Goal: Task Accomplishment & Management: Use online tool/utility

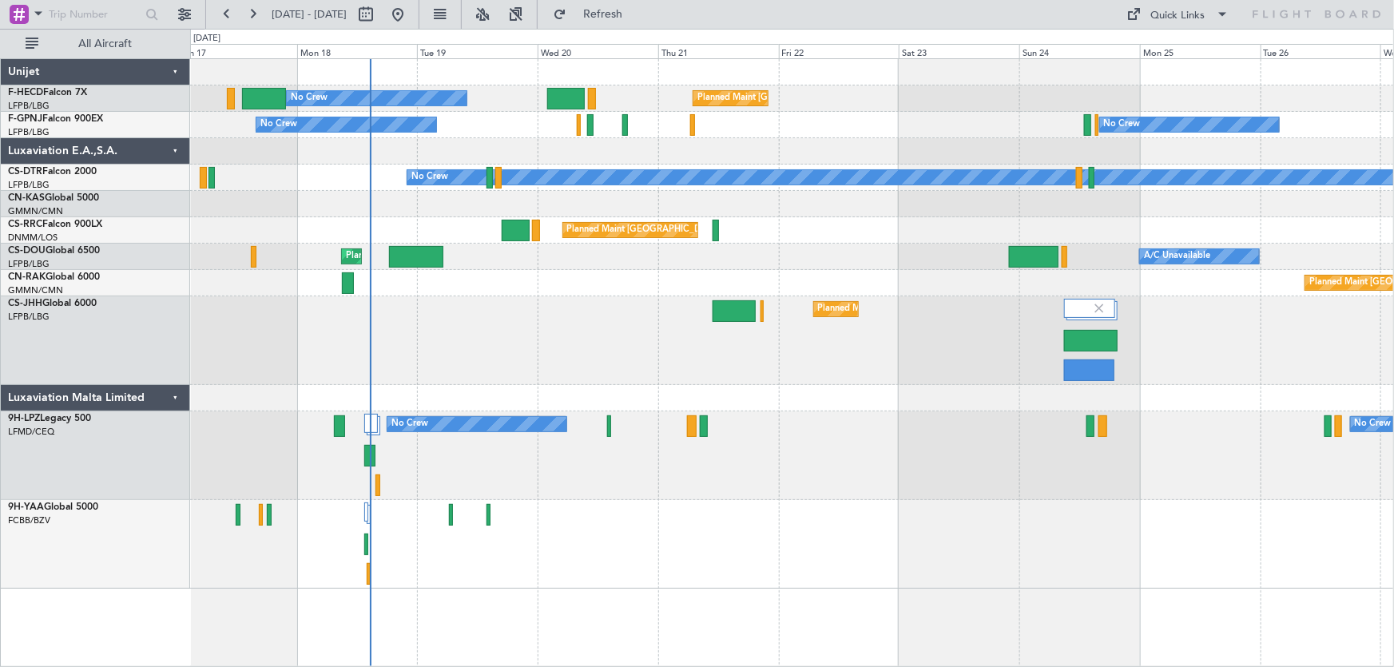
click at [721, 161] on div at bounding box center [792, 151] width 1204 height 26
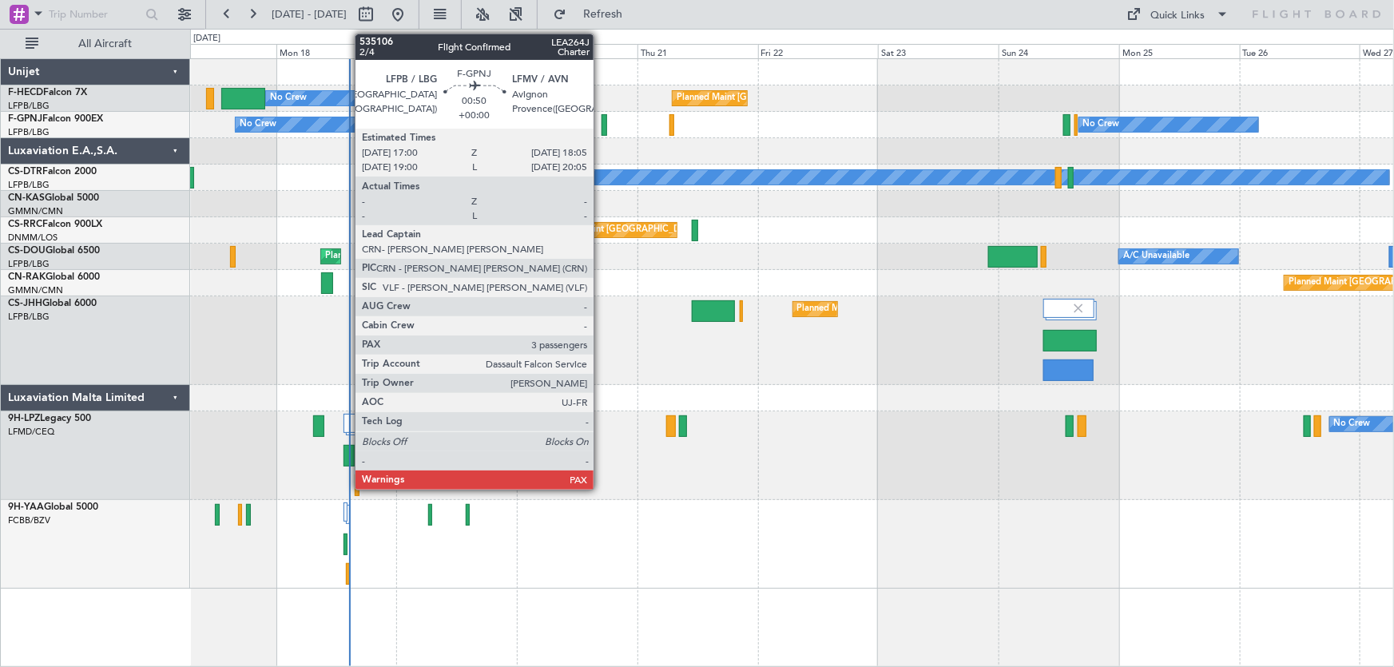
click at [601, 129] on div at bounding box center [604, 125] width 6 height 22
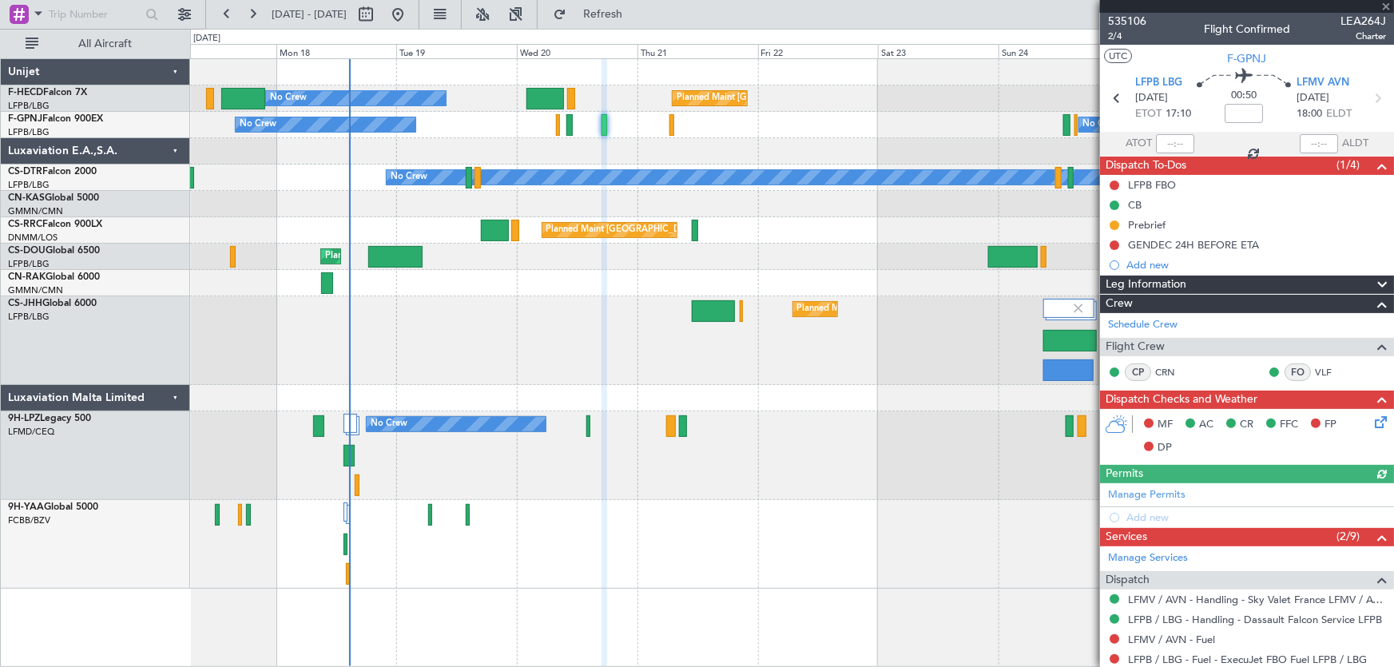
scroll to position [72, 0]
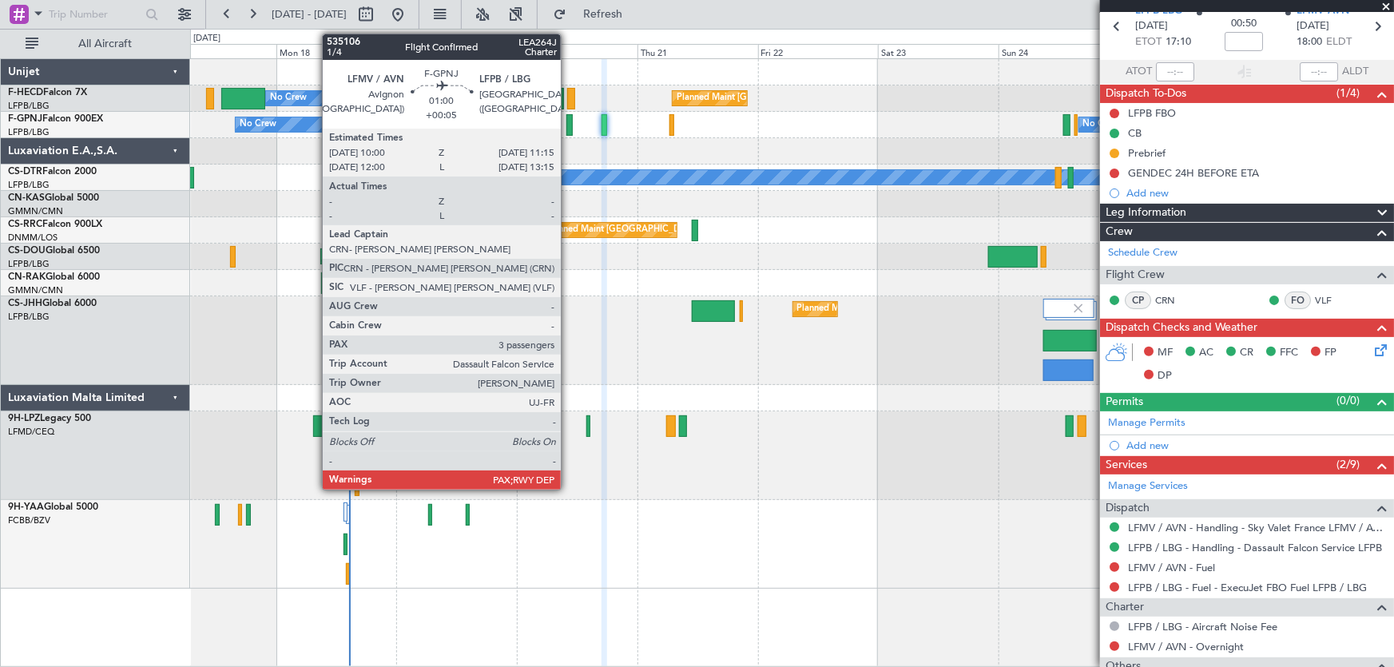
click at [568, 133] on div at bounding box center [569, 125] width 6 height 22
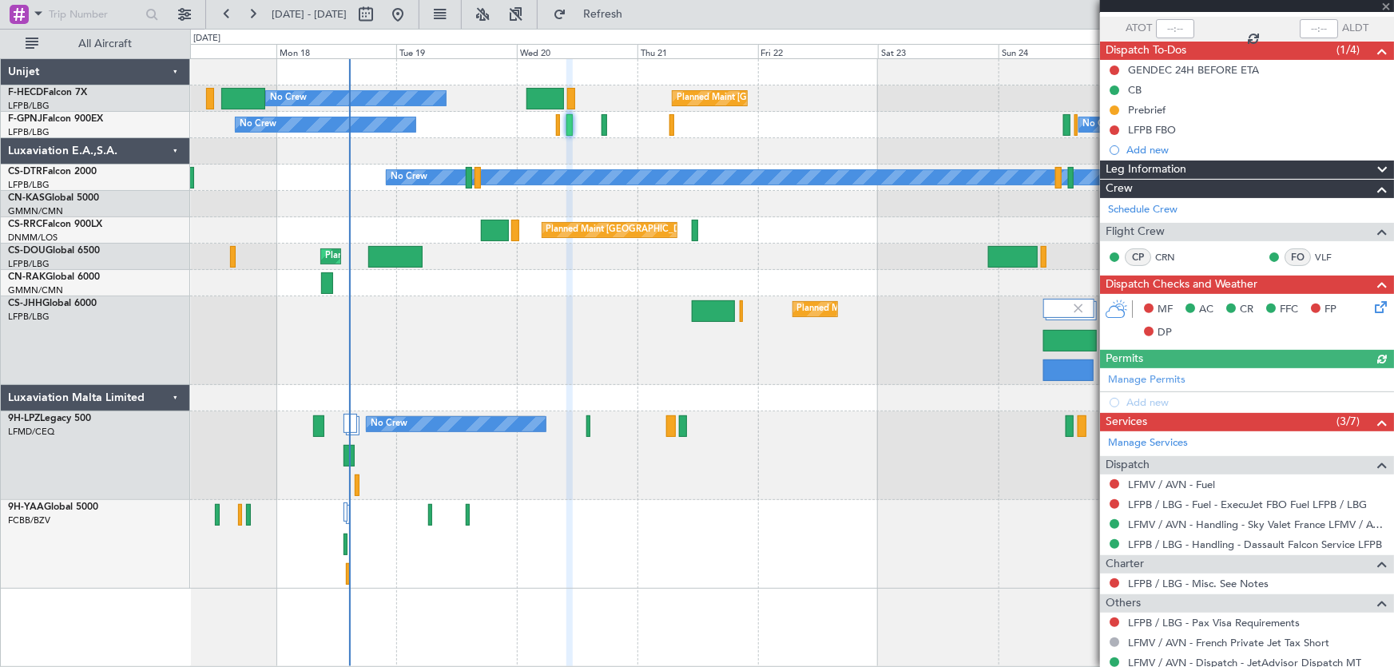
scroll to position [112, 0]
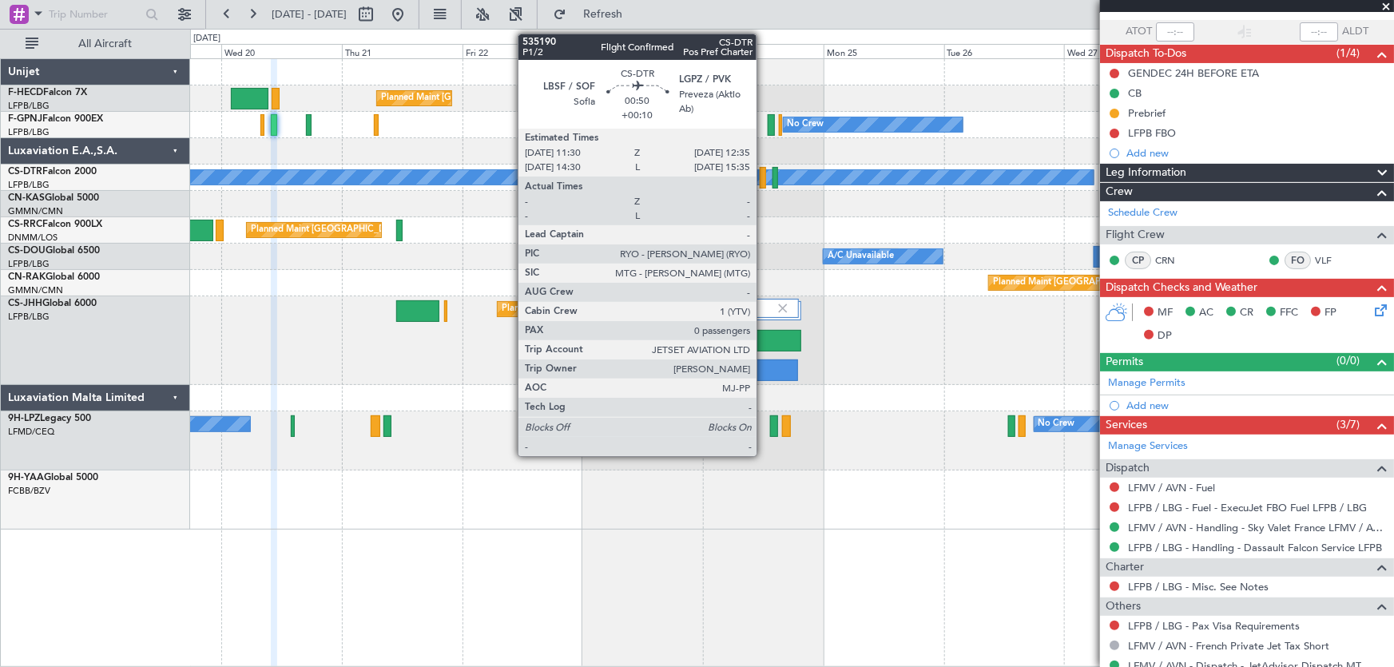
click at [764, 185] on div at bounding box center [763, 178] width 6 height 22
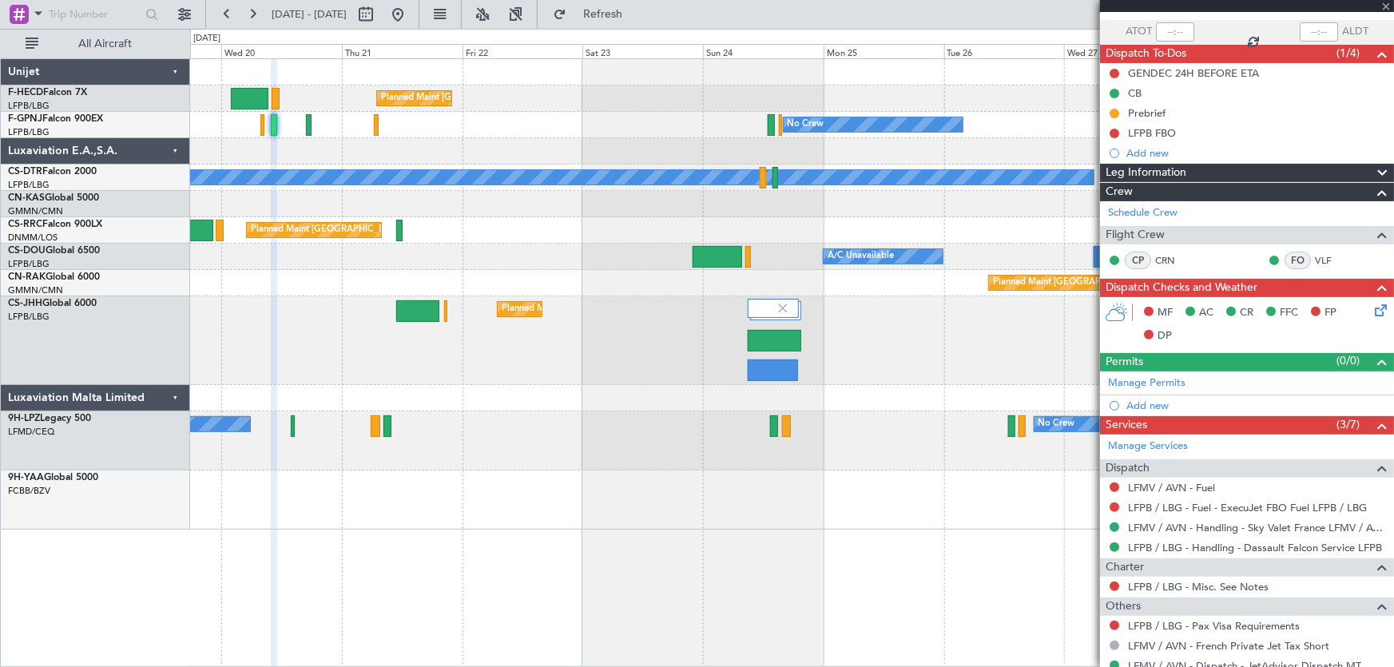
type input "+00:10"
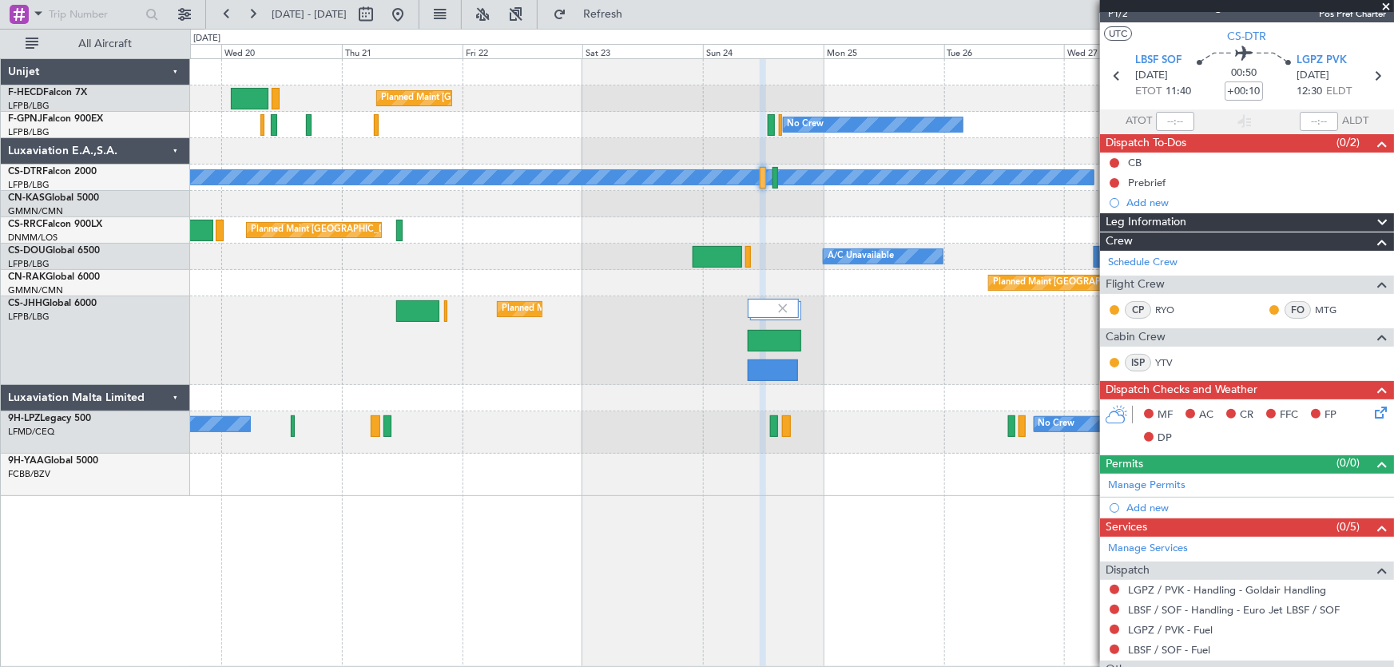
scroll to position [0, 0]
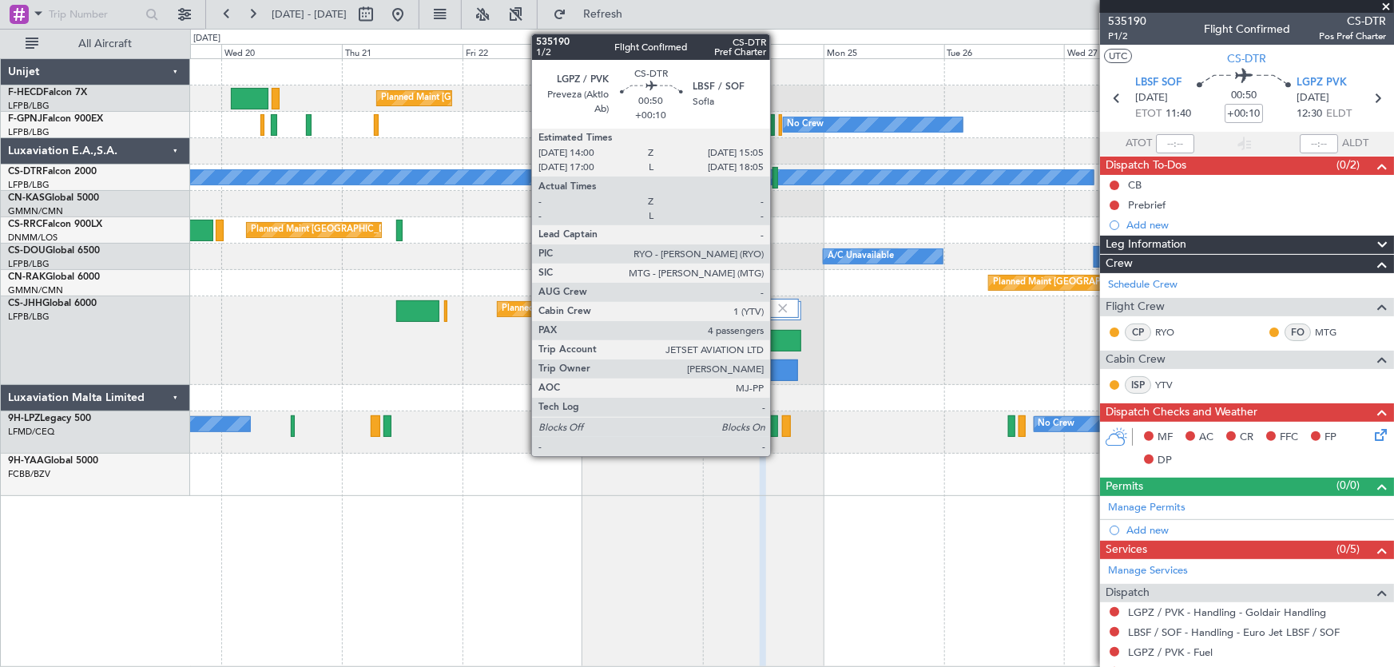
click at [777, 182] on div at bounding box center [775, 178] width 6 height 22
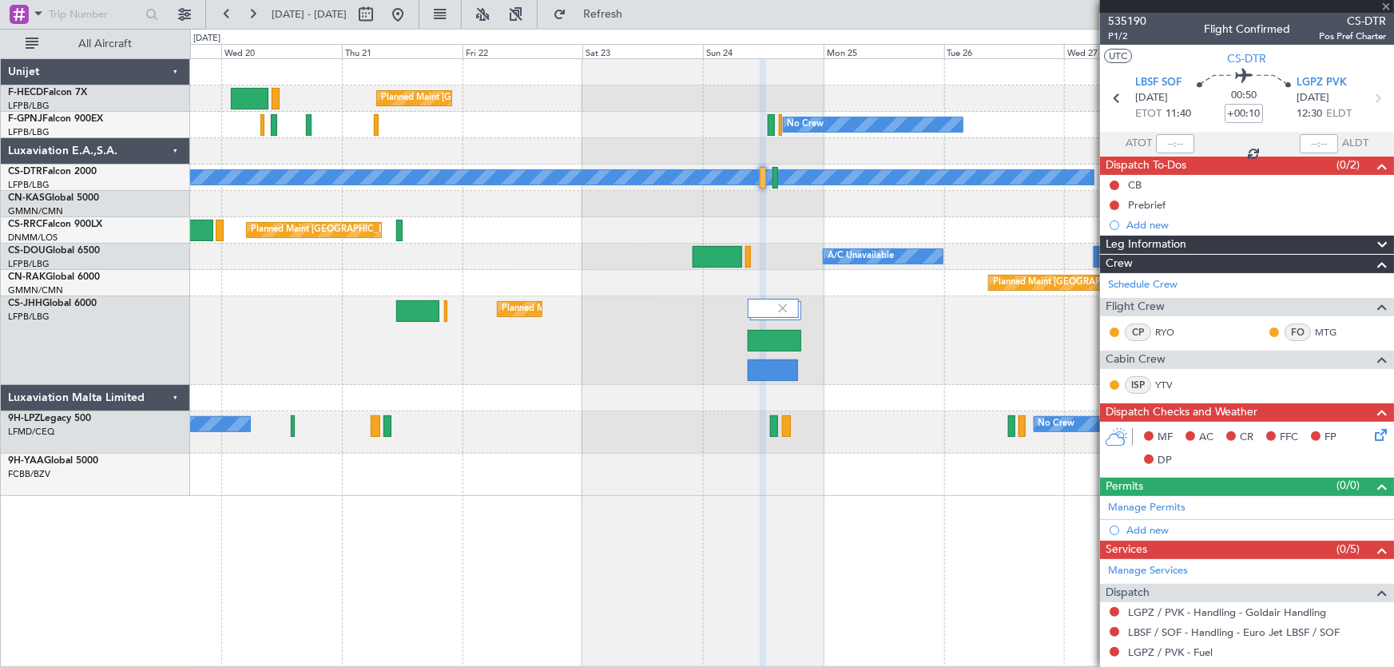
type input "4"
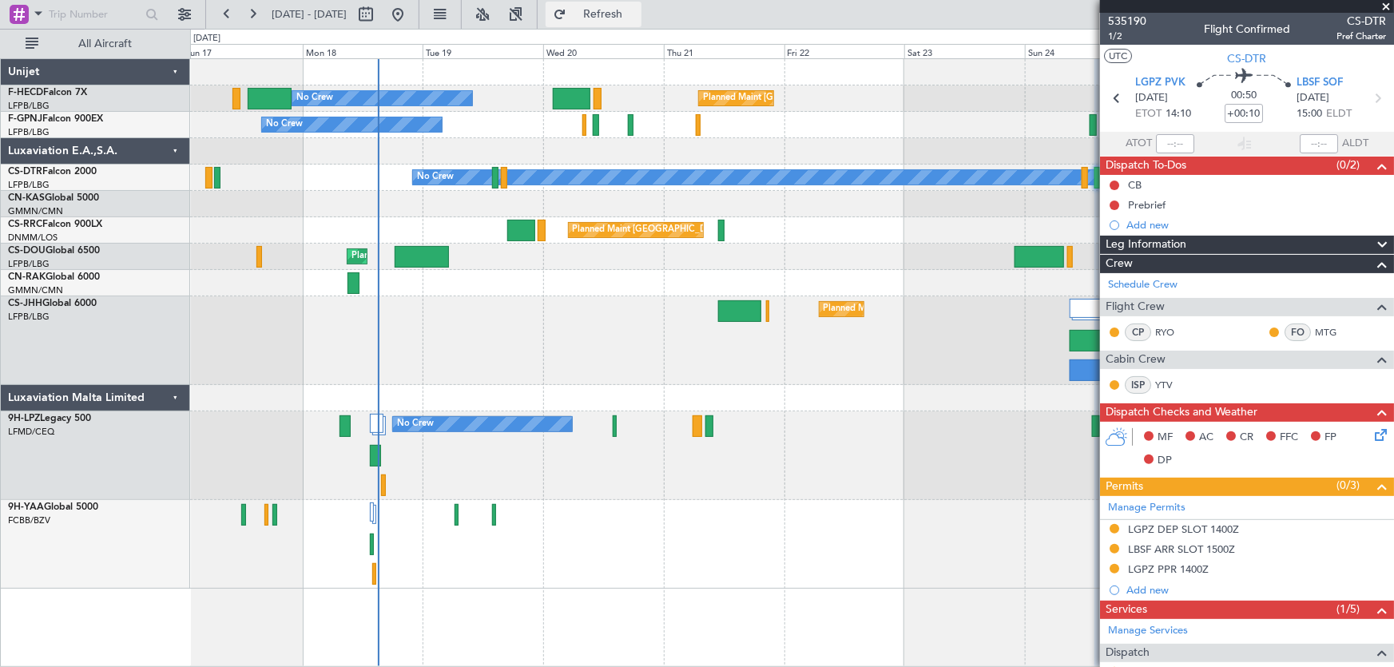
click at [637, 10] on span "Refresh" at bounding box center [603, 14] width 67 height 11
click at [847, 143] on div at bounding box center [792, 151] width 1204 height 26
click at [411, 11] on button at bounding box center [398, 15] width 26 height 26
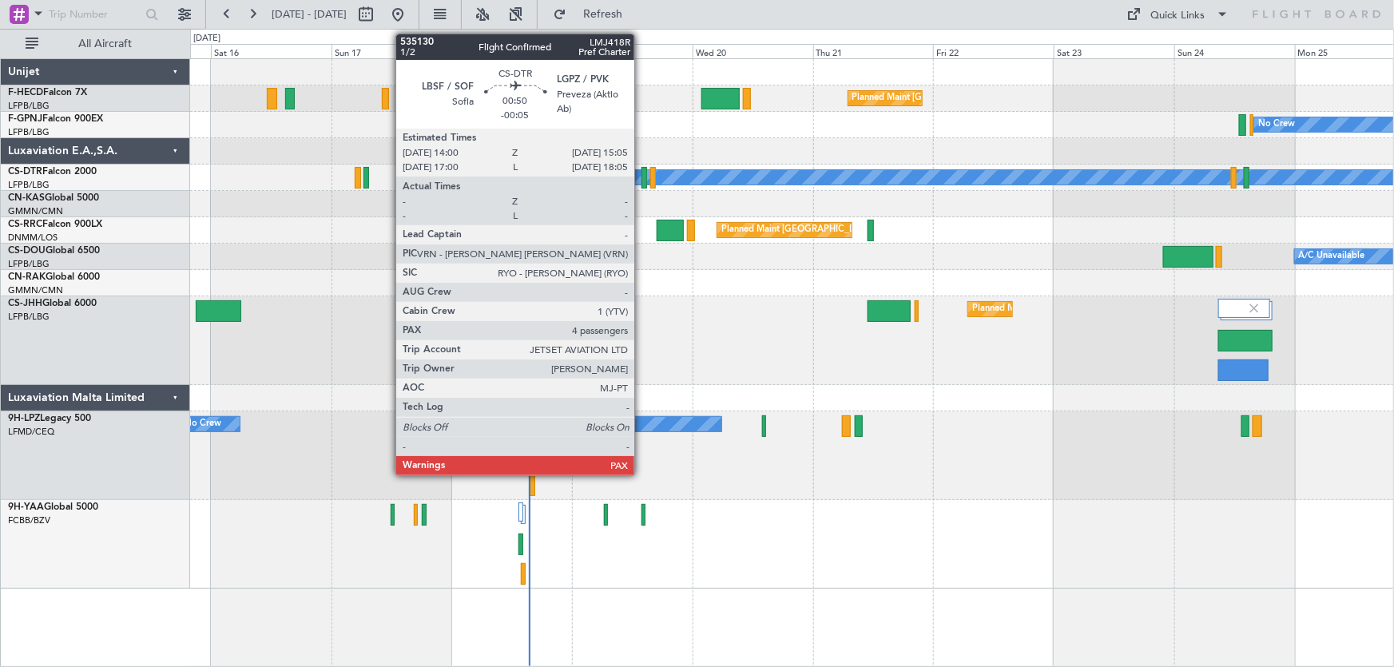
click at [641, 179] on div at bounding box center [644, 178] width 6 height 22
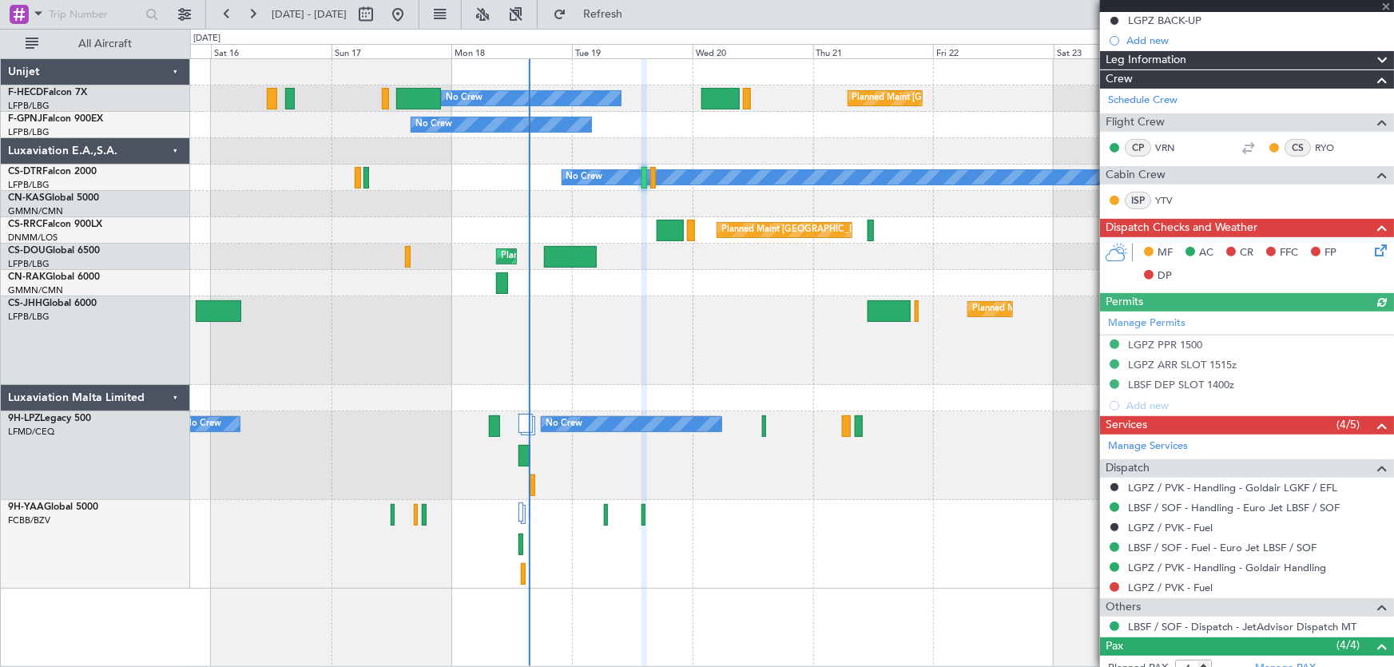
scroll to position [381, 0]
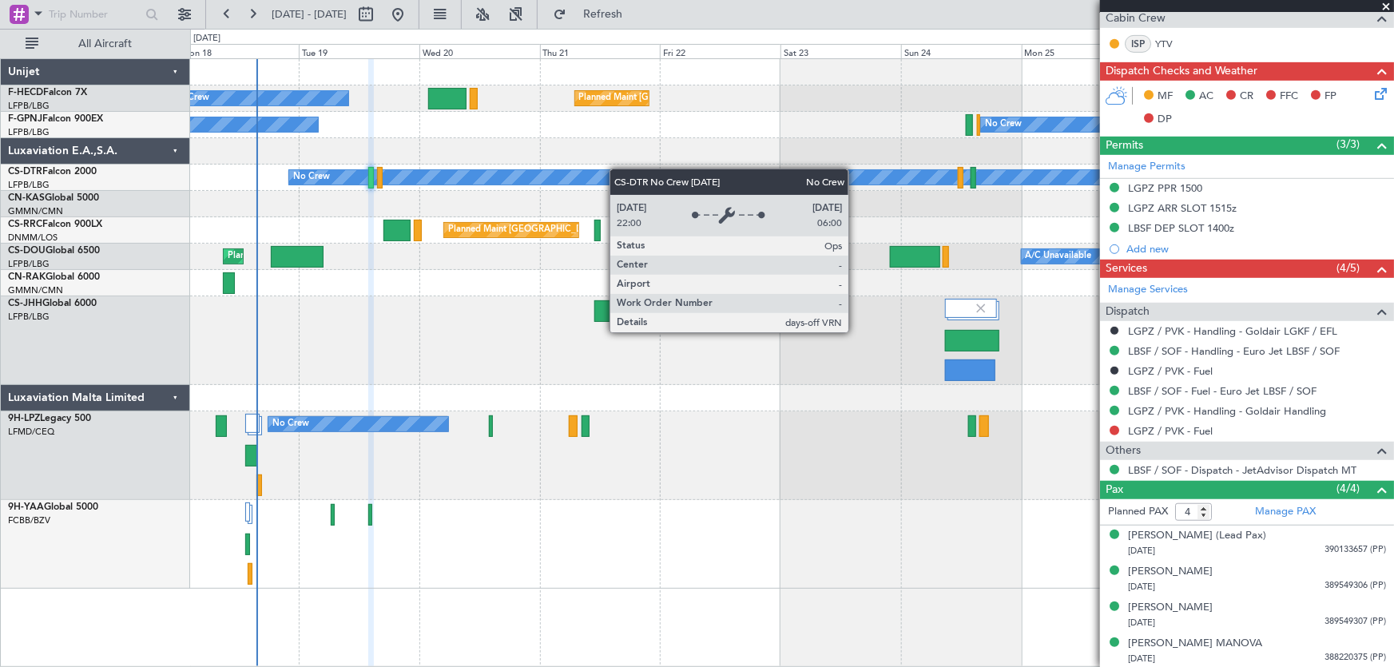
click at [609, 173] on div "No Crew Planned Maint [GEOGRAPHIC_DATA] ([GEOGRAPHIC_DATA]) No Crew No Crew No …" at bounding box center [792, 324] width 1204 height 530
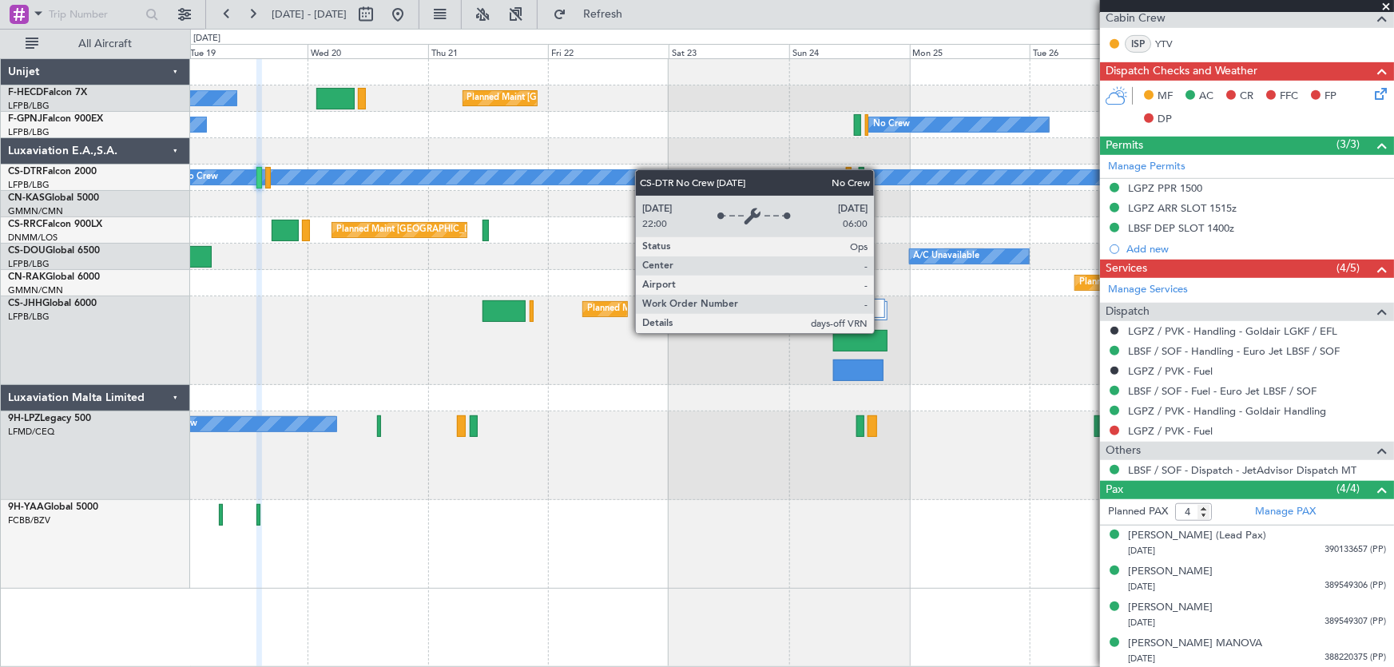
click at [570, 173] on div "No Crew Planned Maint [GEOGRAPHIC_DATA] ([GEOGRAPHIC_DATA]) No Crew No Crew No …" at bounding box center [792, 324] width 1204 height 530
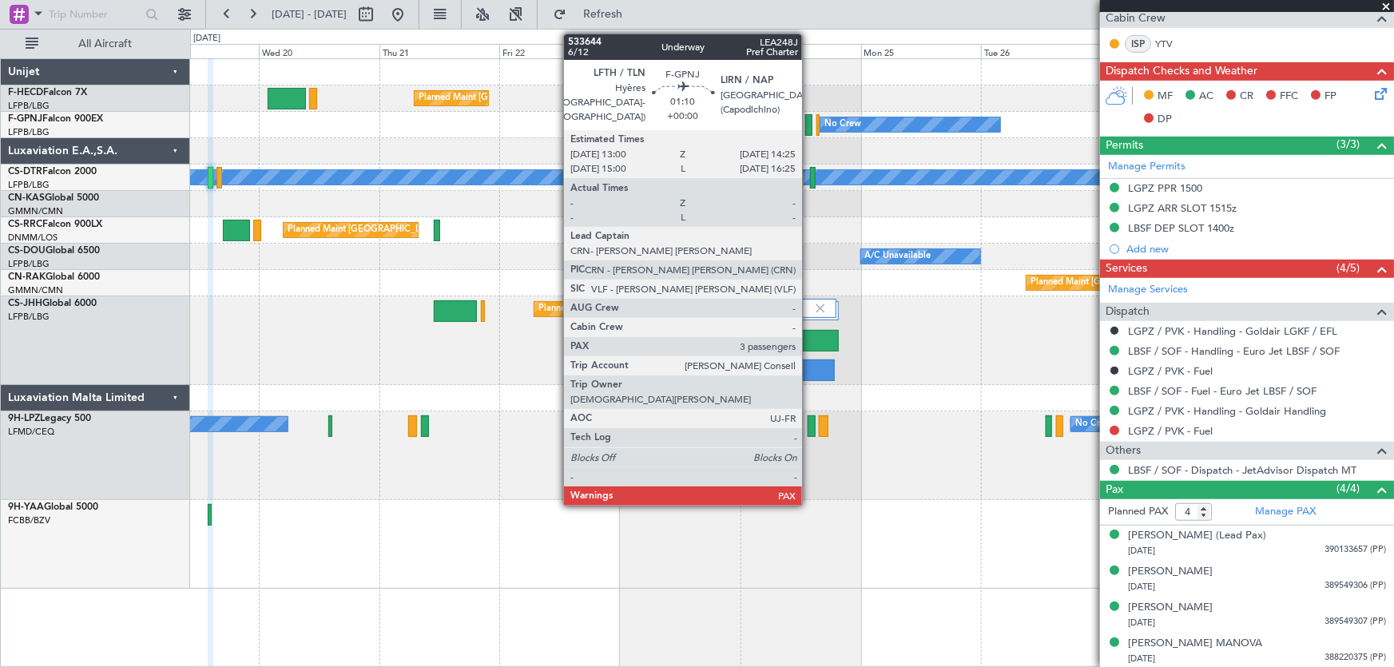
click at [809, 125] on div at bounding box center [808, 125] width 7 height 22
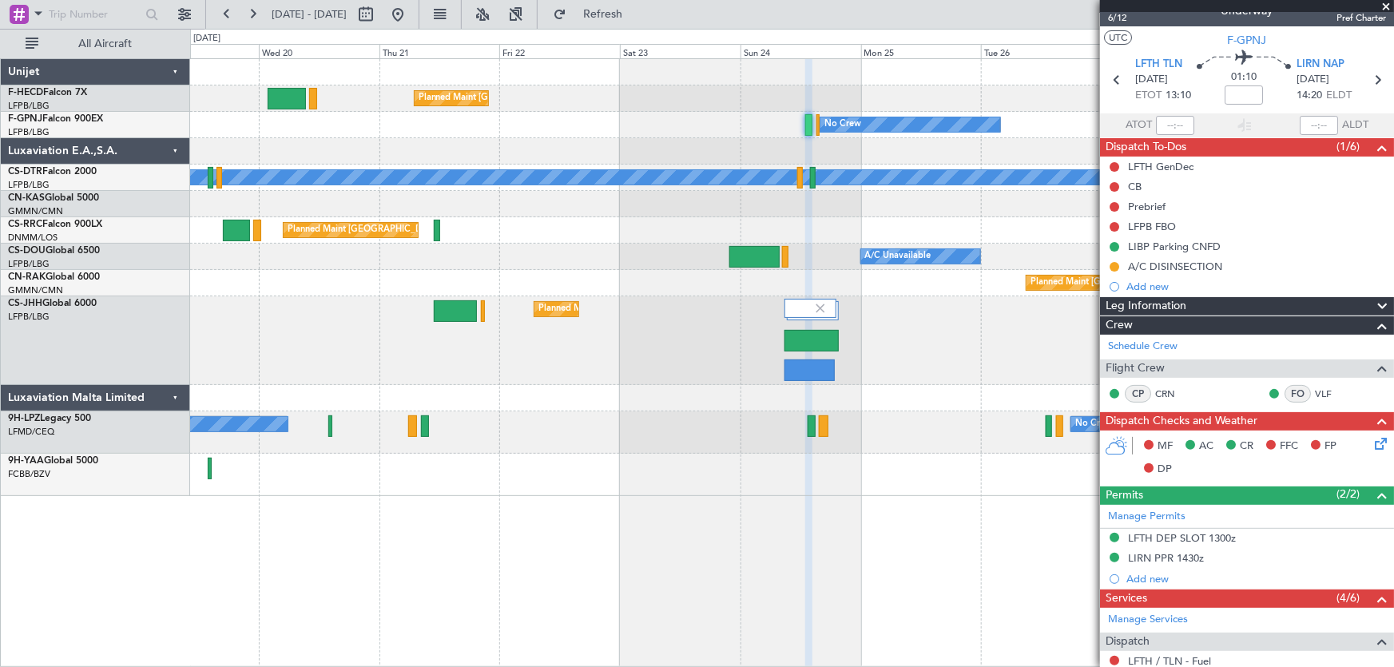
scroll to position [0, 0]
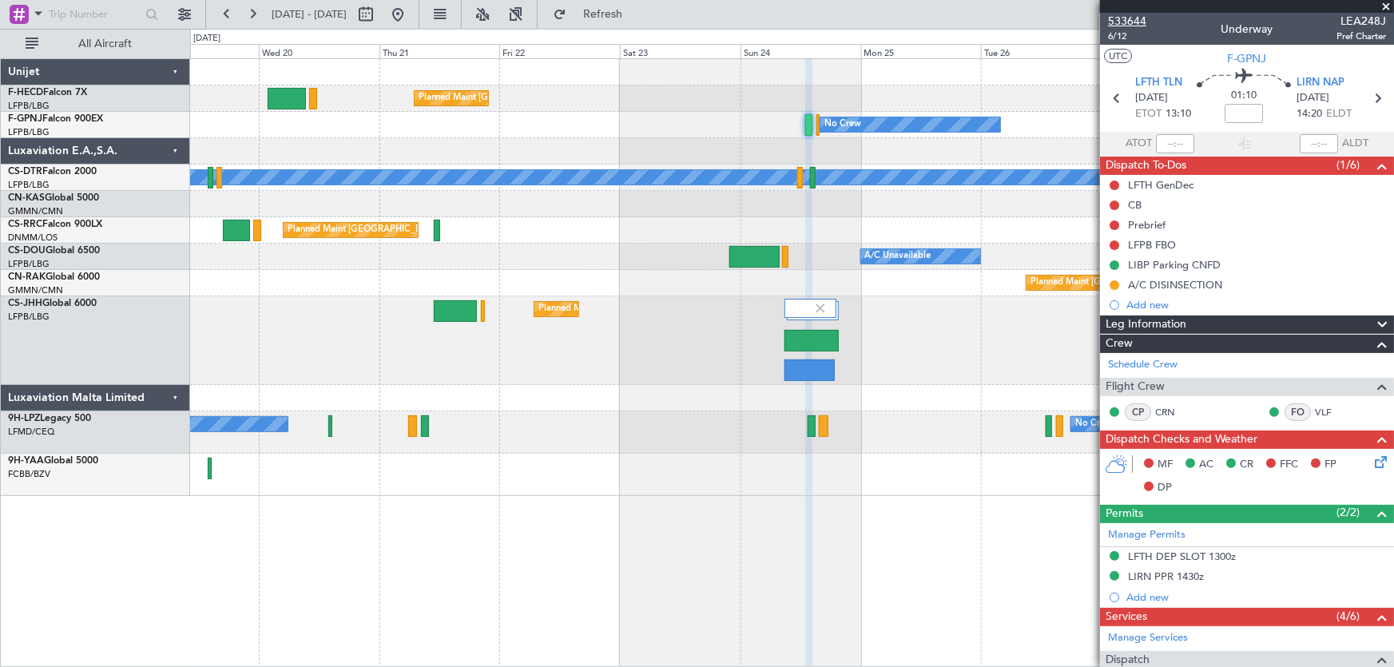
click at [1137, 21] on span "533644" at bounding box center [1127, 21] width 38 height 17
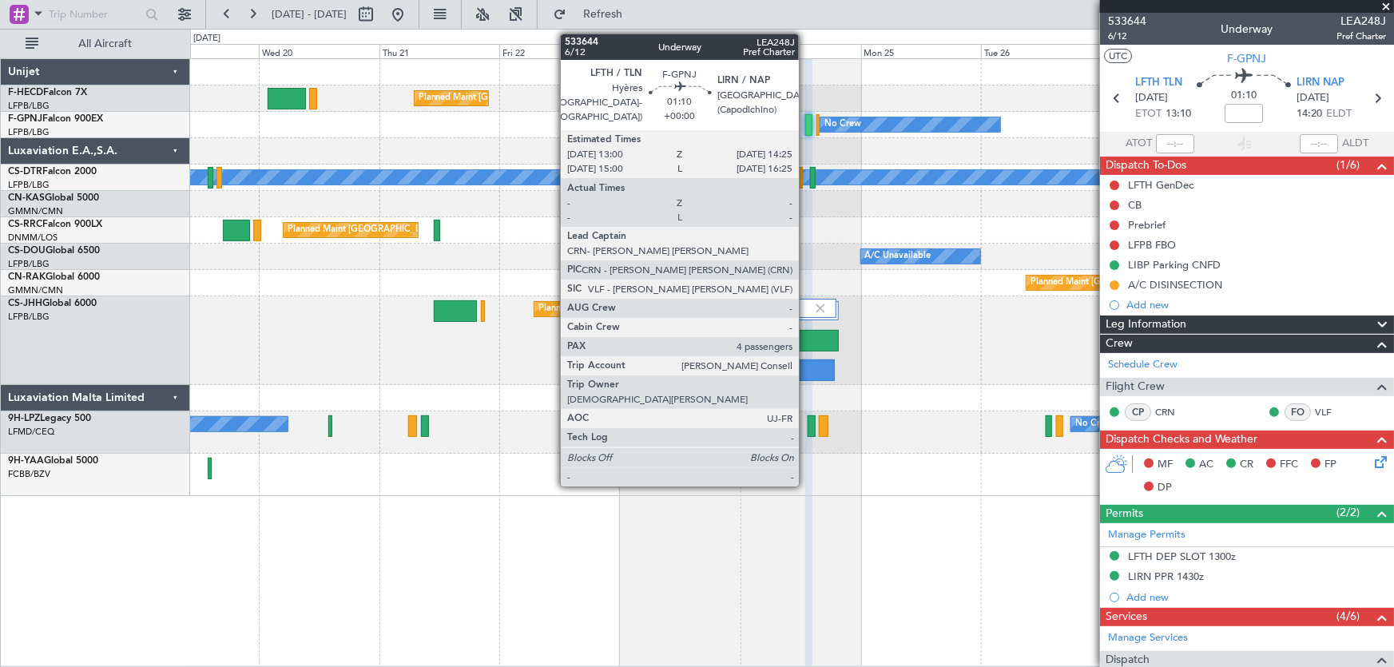
click at [806, 130] on div at bounding box center [808, 125] width 7 height 22
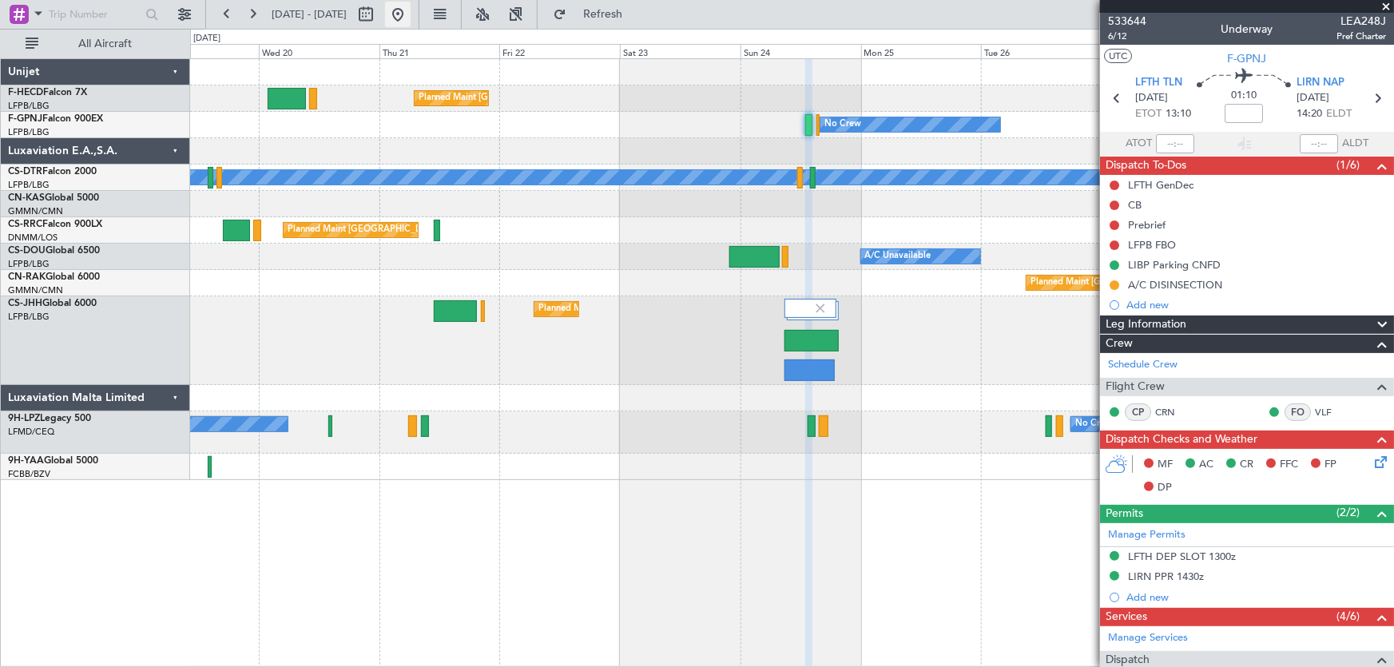
click at [411, 20] on button at bounding box center [398, 15] width 26 height 26
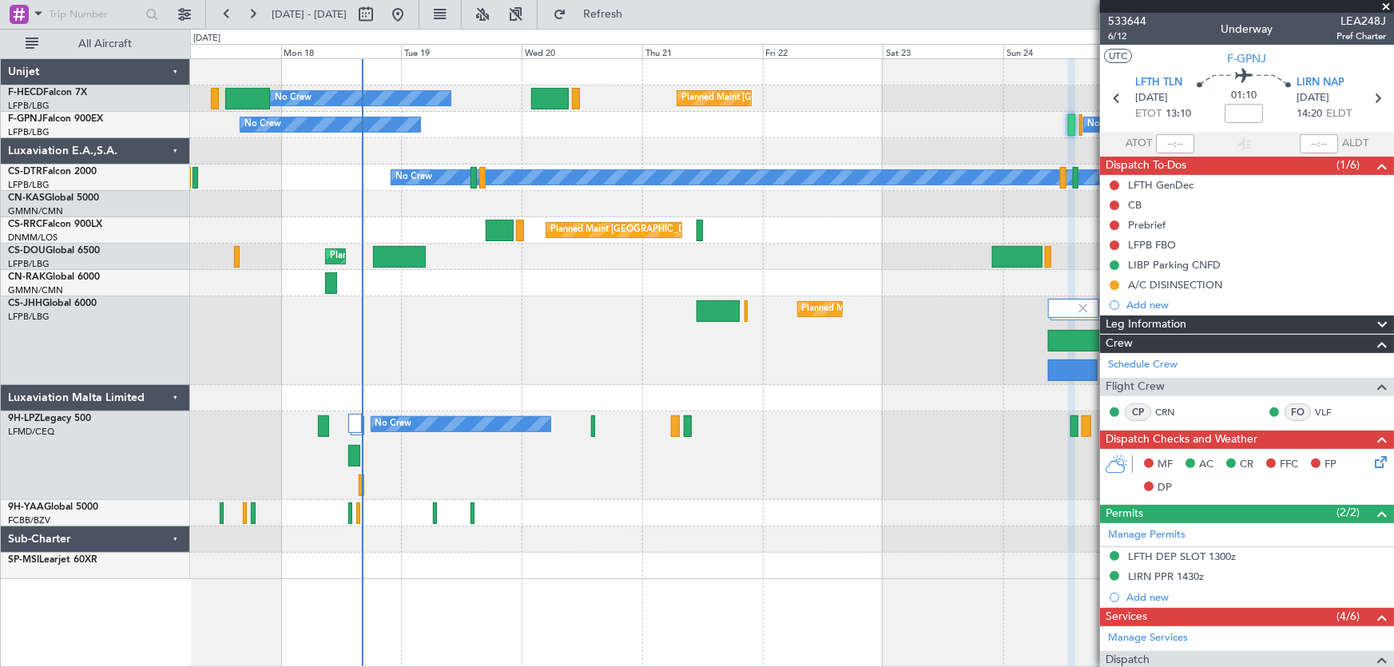
click at [246, 185] on div "Planned Maint [GEOGRAPHIC_DATA] ([GEOGRAPHIC_DATA]) No Crew No Crew No Crew No …" at bounding box center [792, 319] width 1204 height 520
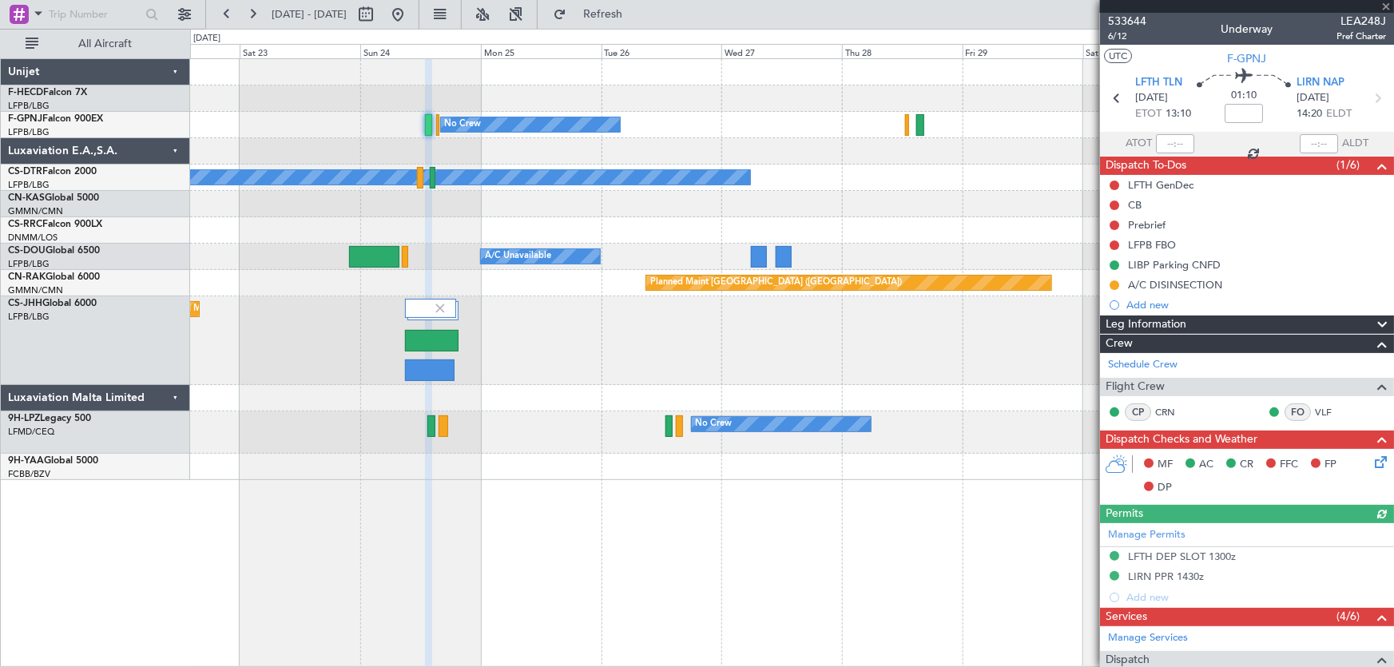
click at [554, 97] on div "Planned Maint [GEOGRAPHIC_DATA] ([GEOGRAPHIC_DATA]) Planned Maint [GEOGRAPHIC_D…" at bounding box center [792, 98] width 1204 height 26
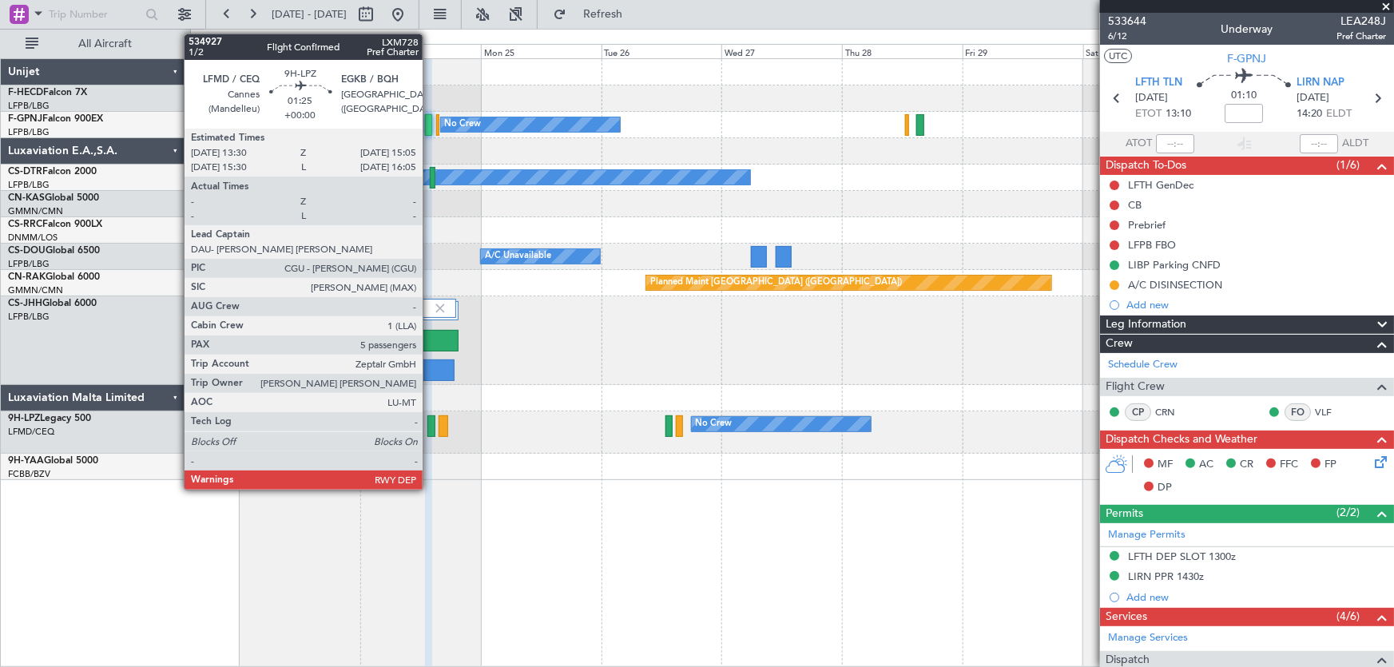
click at [430, 423] on div at bounding box center [431, 426] width 8 height 22
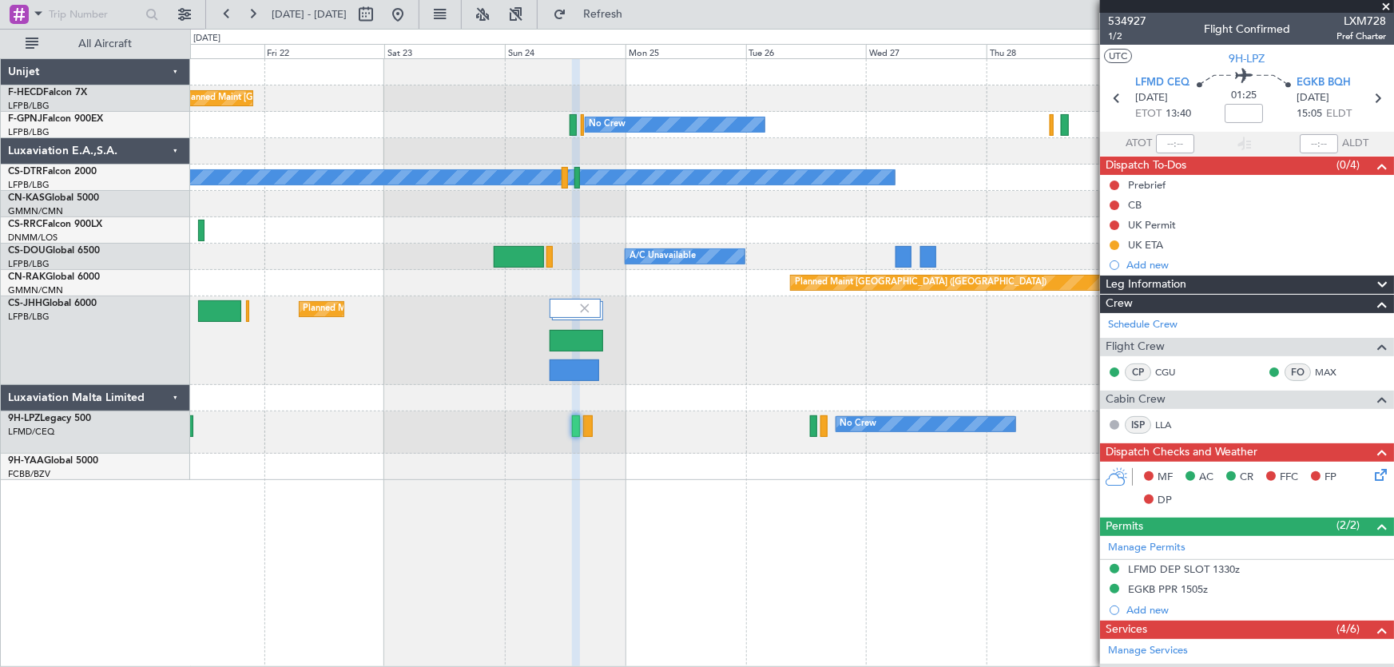
click at [1054, 288] on div "Planned Maint [GEOGRAPHIC_DATA] ([GEOGRAPHIC_DATA]) Planned Maint [GEOGRAPHIC_D…" at bounding box center [792, 269] width 1204 height 421
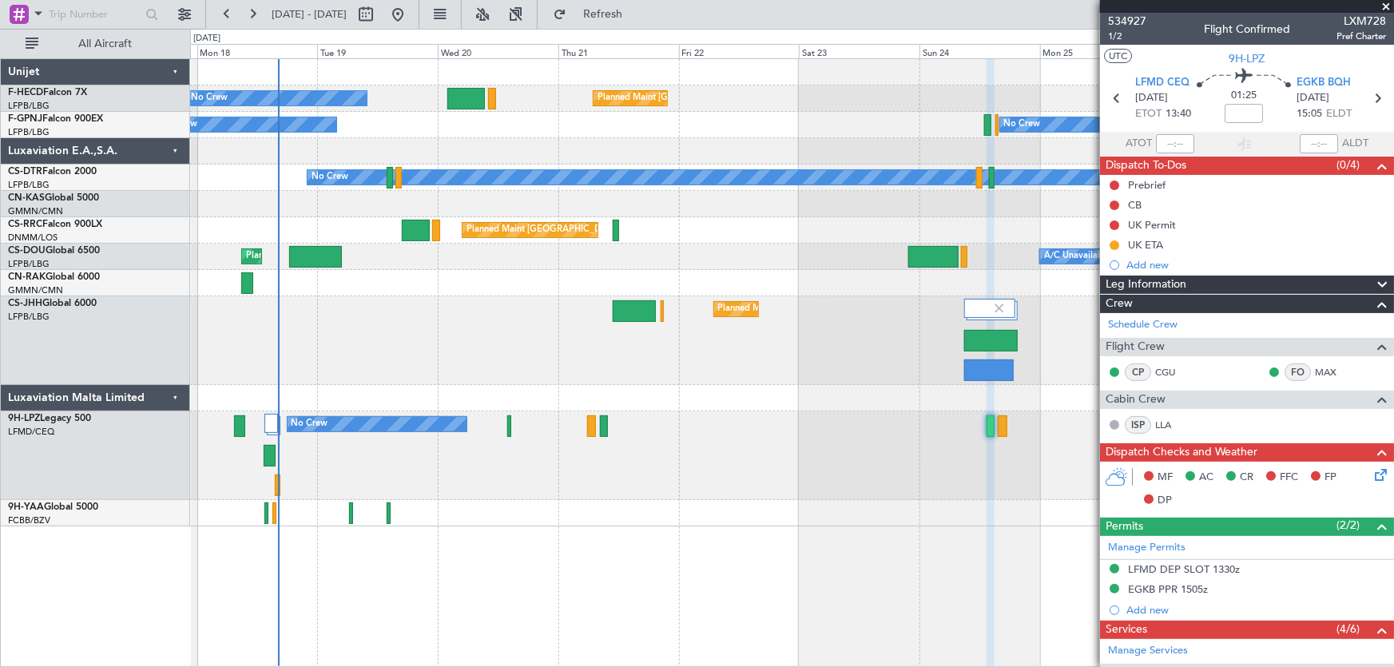
click at [621, 347] on div "Planned Maint [GEOGRAPHIC_DATA] ([GEOGRAPHIC_DATA]) Planned Maint [GEOGRAPHIC_D…" at bounding box center [792, 340] width 1204 height 89
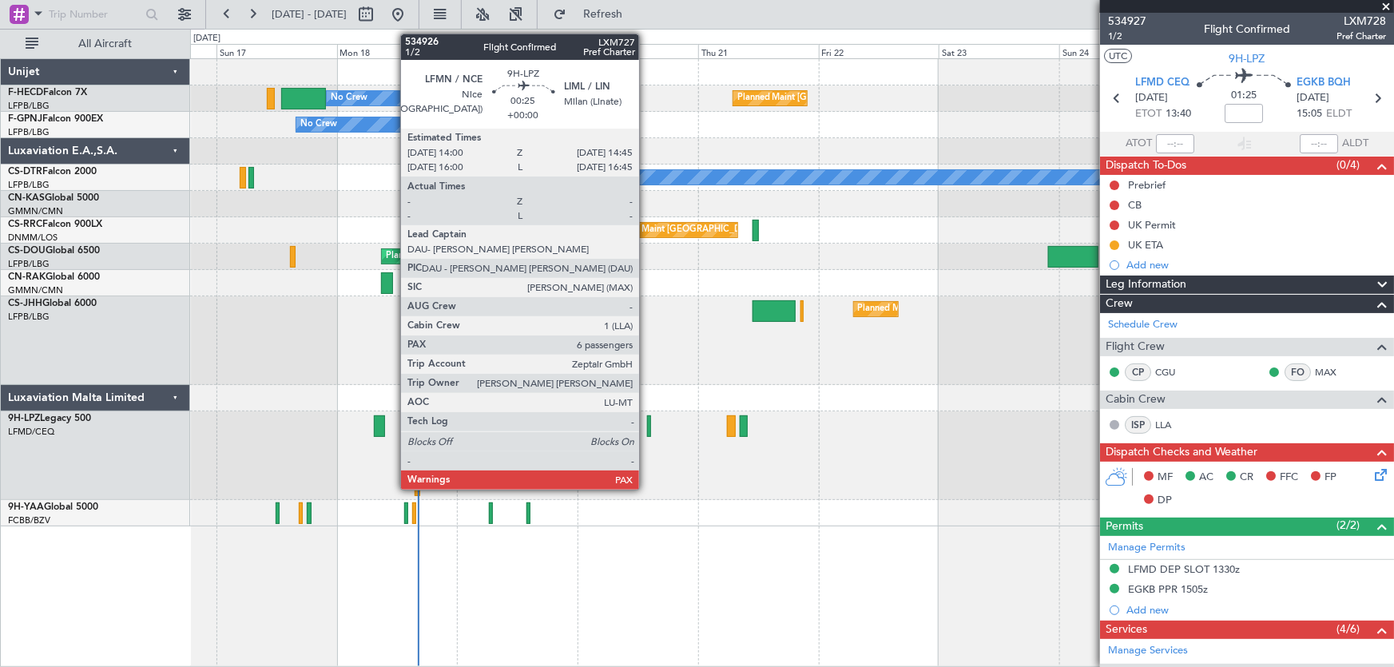
click at [647, 427] on div at bounding box center [649, 426] width 4 height 22
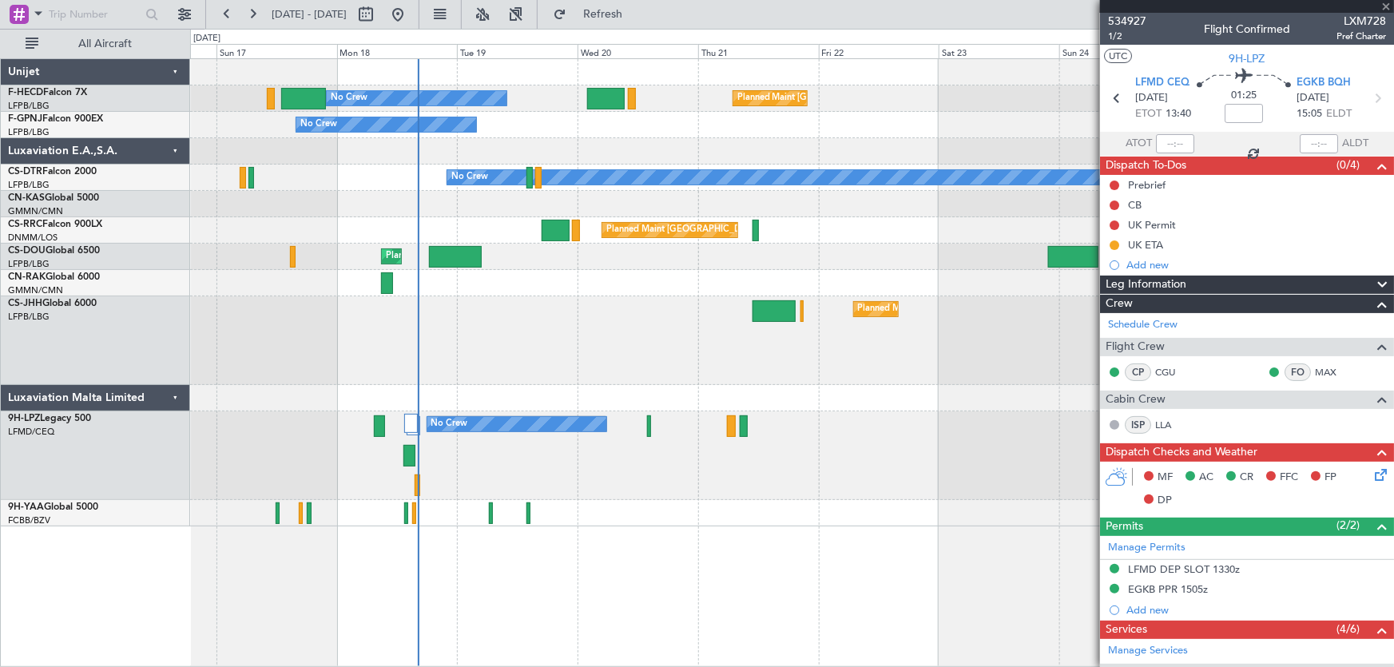
type input "6"
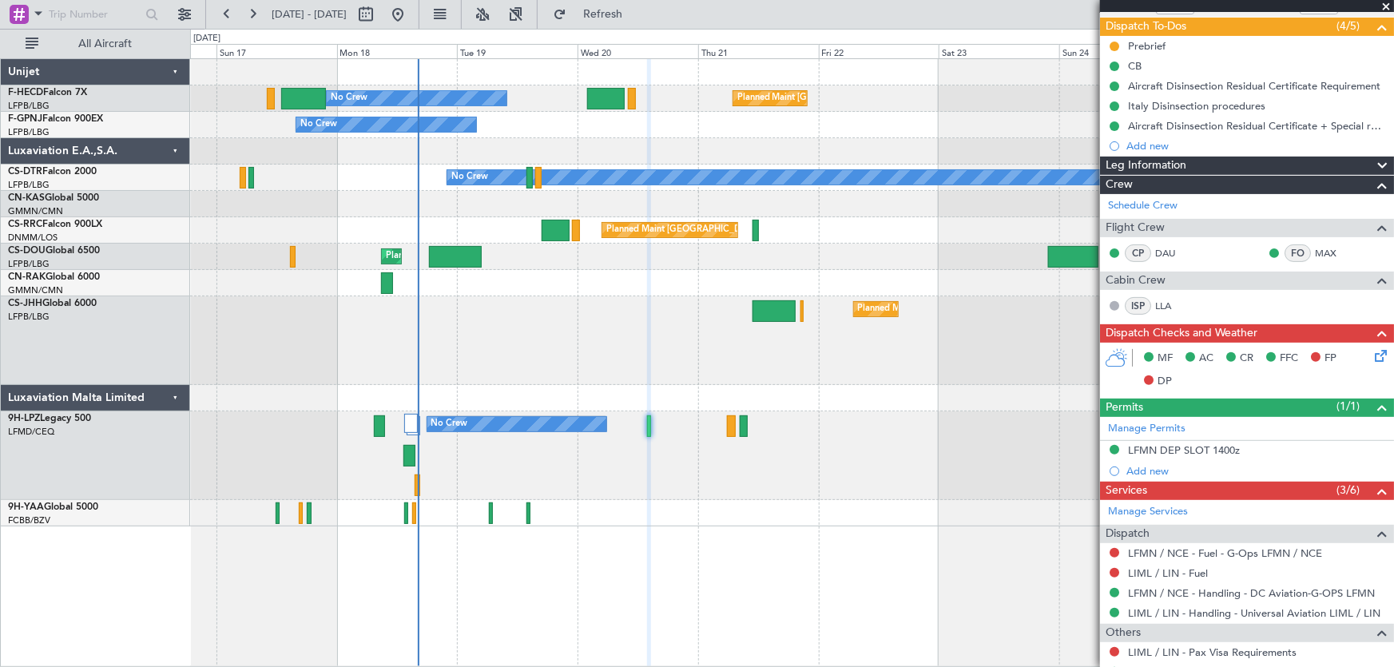
scroll to position [217, 0]
